Goal: Find specific page/section: Find specific page/section

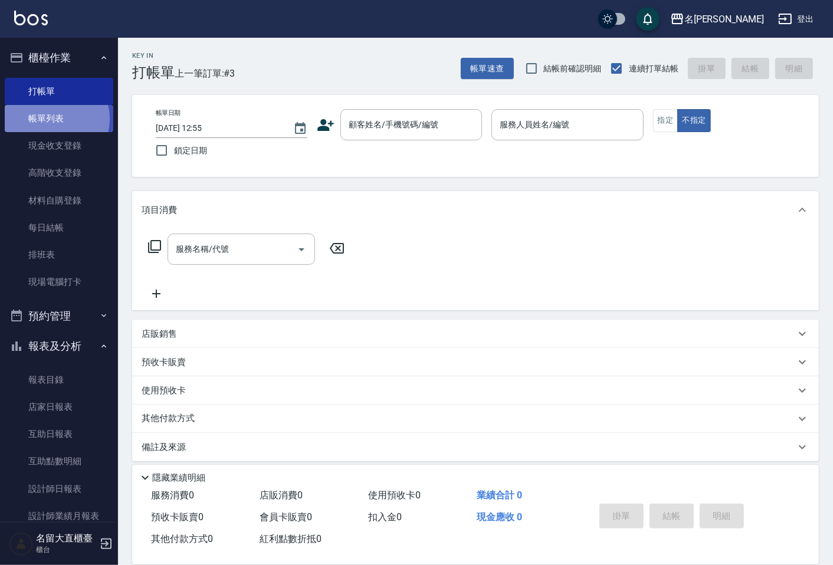
click at [55, 120] on link "帳單列表" at bounding box center [59, 118] width 109 height 27
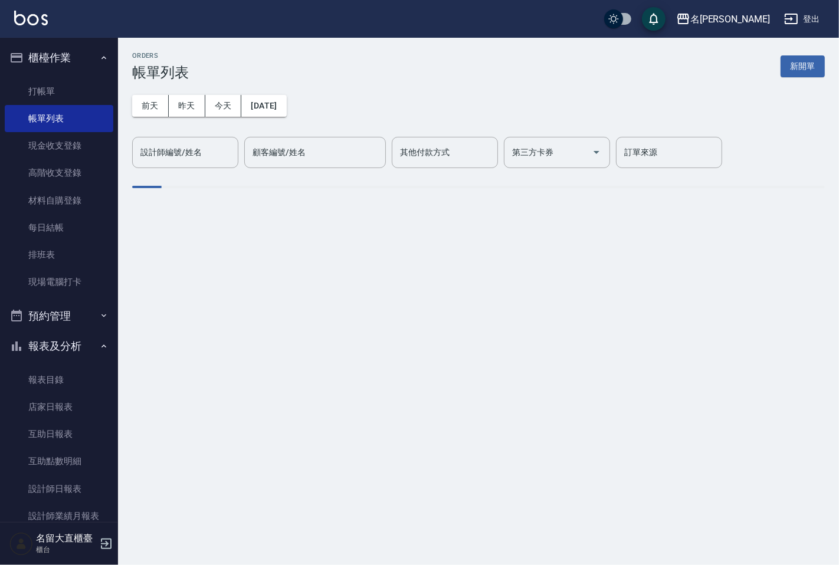
click at [179, 150] on input "設計師編號/姓名" at bounding box center [185, 152] width 96 height 21
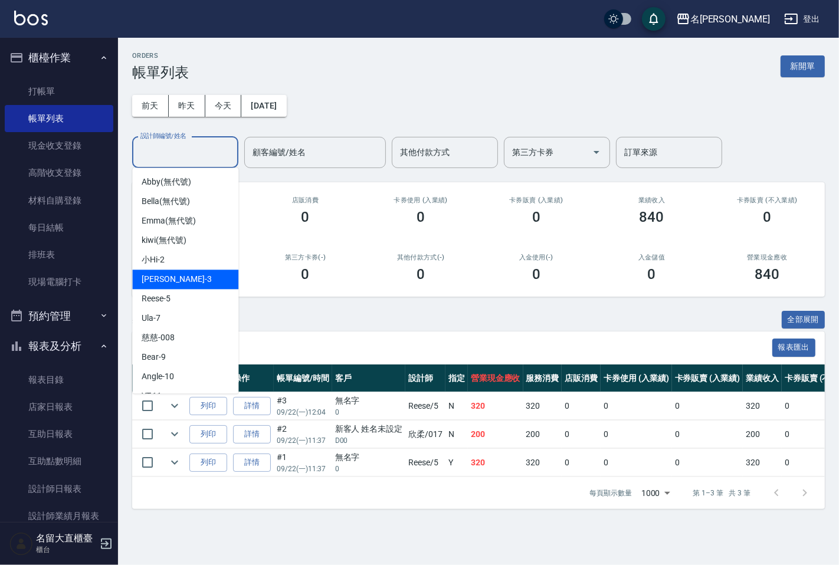
click at [175, 285] on div "[PERSON_NAME]3" at bounding box center [185, 279] width 106 height 19
type input "[PERSON_NAME]3"
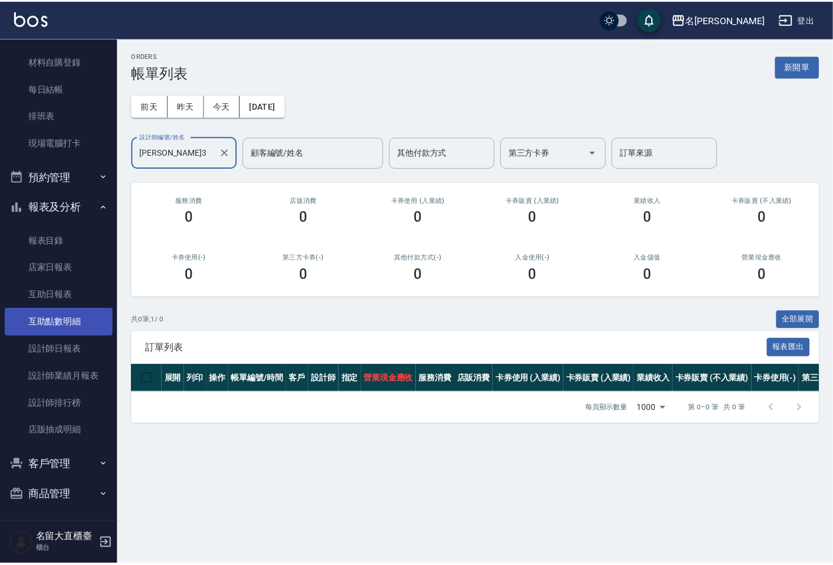
scroll to position [140, 0]
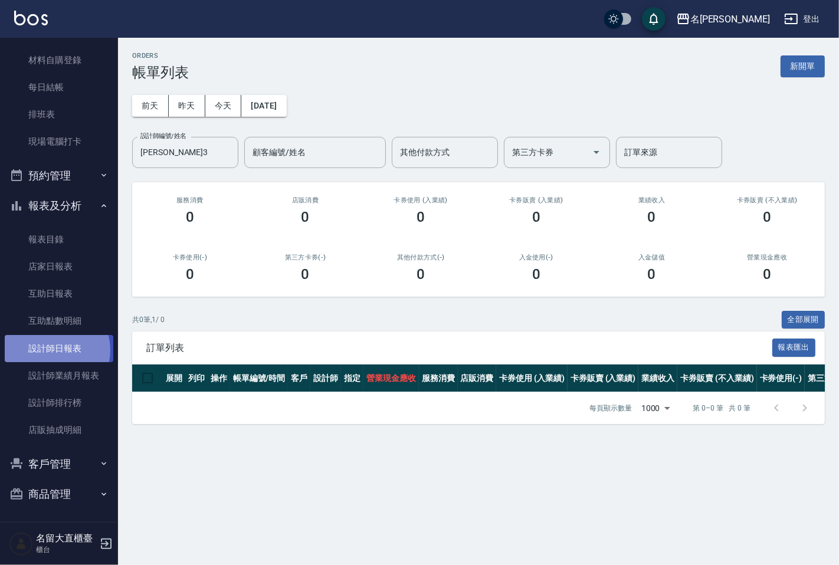
click at [53, 350] on link "設計師日報表" at bounding box center [59, 348] width 109 height 27
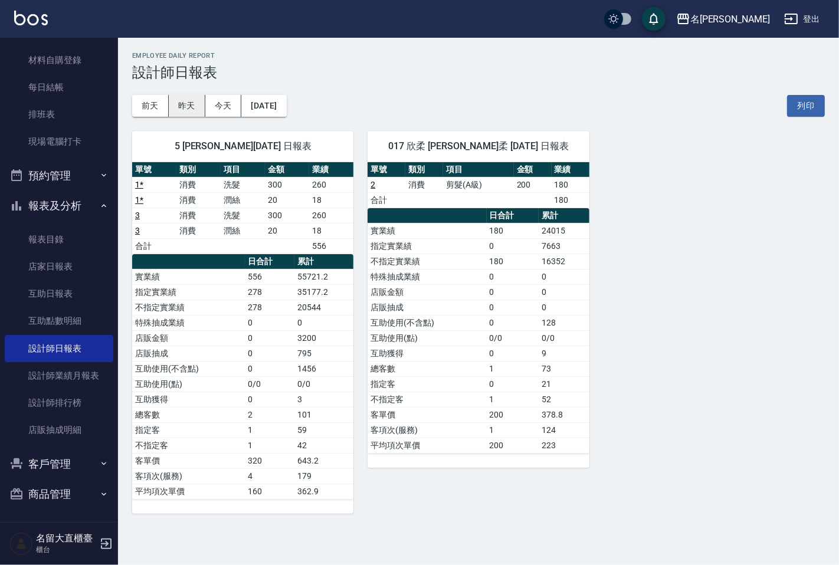
click at [189, 106] on button "昨天" at bounding box center [187, 106] width 37 height 22
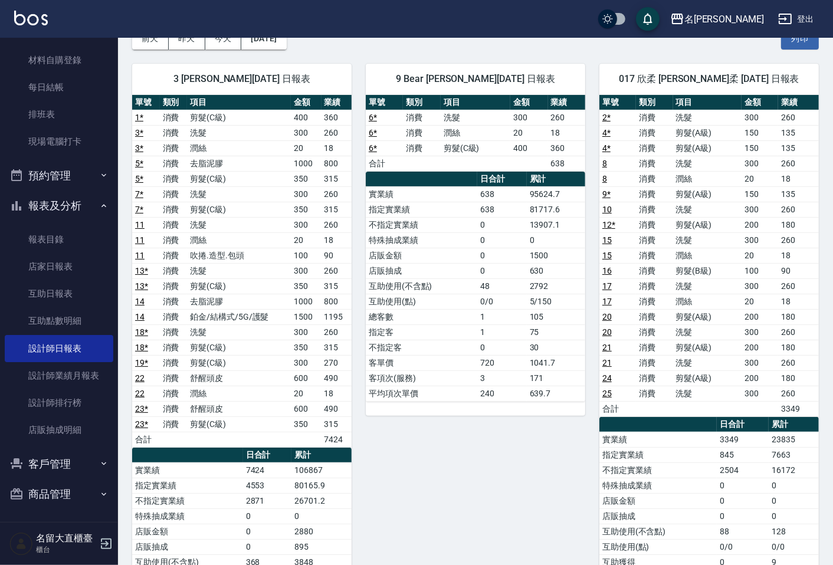
scroll to position [131, 0]
